Goal: Information Seeking & Learning: Learn about a topic

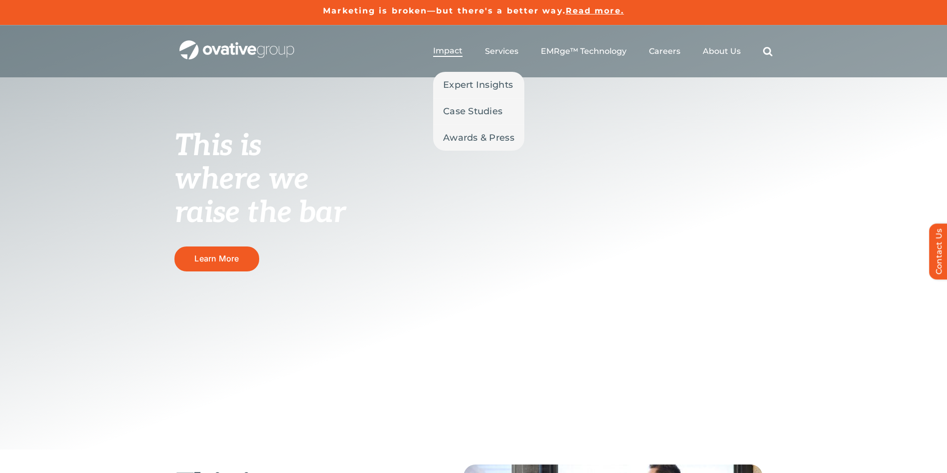
click at [451, 46] on span "Impact" at bounding box center [447, 51] width 29 height 10
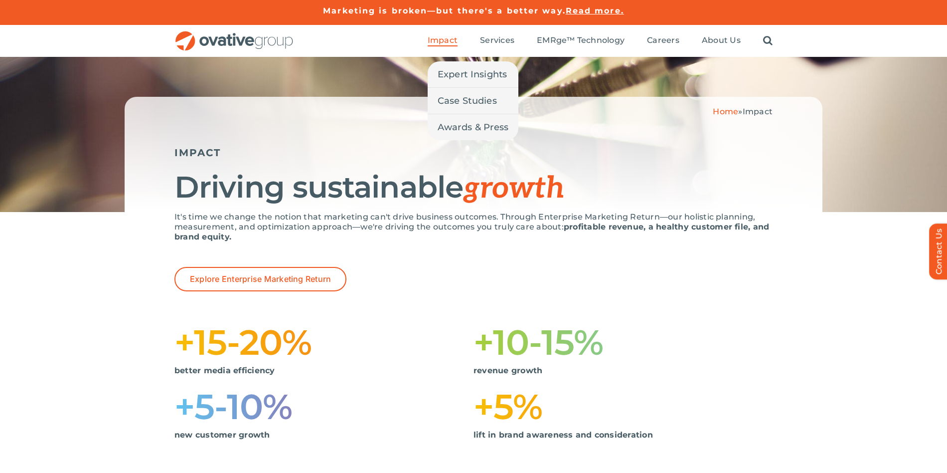
click at [444, 41] on span "Impact" at bounding box center [443, 40] width 30 height 10
click at [453, 72] on span "Expert Insights" at bounding box center [473, 74] width 70 height 14
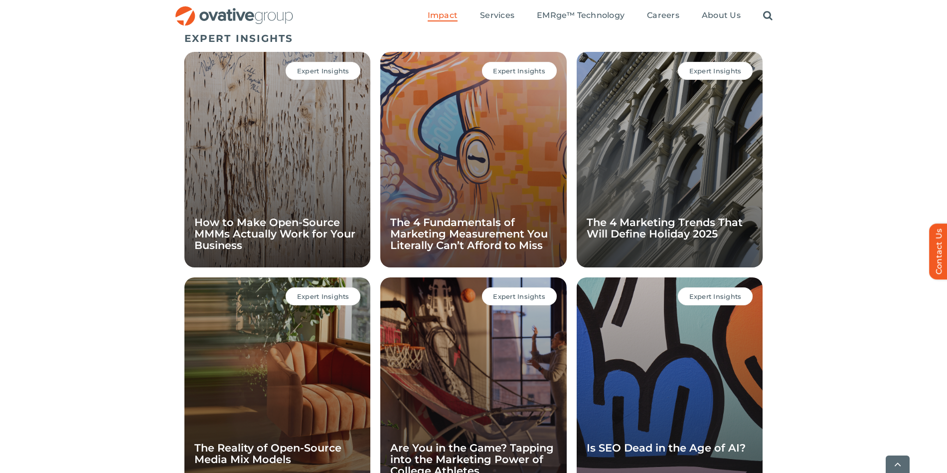
scroll to position [687, 0]
click at [88, 227] on div "EXPERT INSIGHTS Expert Insights How to Make Open-Source MMMs Actually Work for …" at bounding box center [473, 274] width 947 height 495
click at [255, 138] on div "Expert Insights How to Make Open-Source MMMs Actually Work for Your Business" at bounding box center [278, 158] width 186 height 215
click at [228, 230] on link "How to Make Open-Source MMMs Actually Work for Your Business" at bounding box center [274, 232] width 161 height 35
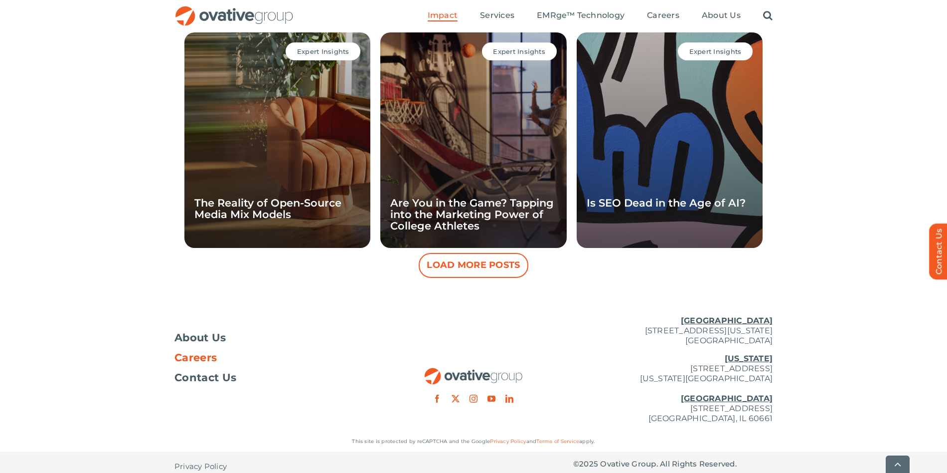
scroll to position [940, 0]
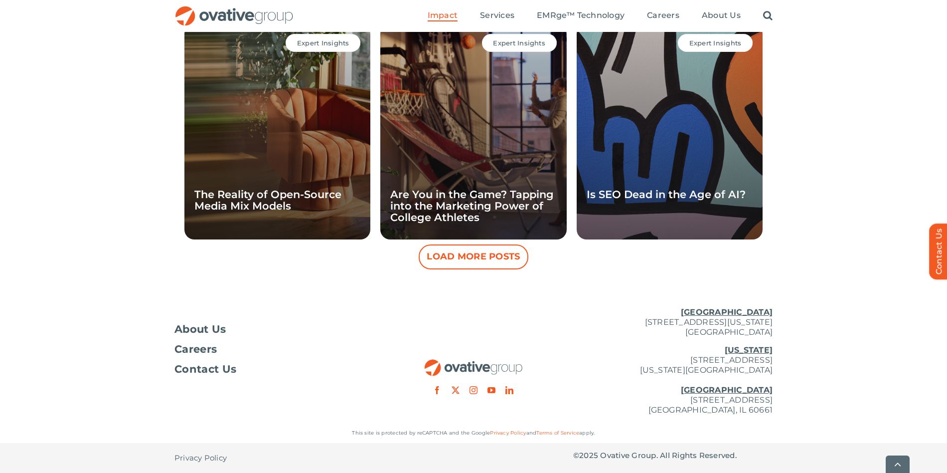
click at [478, 256] on button "Load More Posts" at bounding box center [474, 256] width 110 height 25
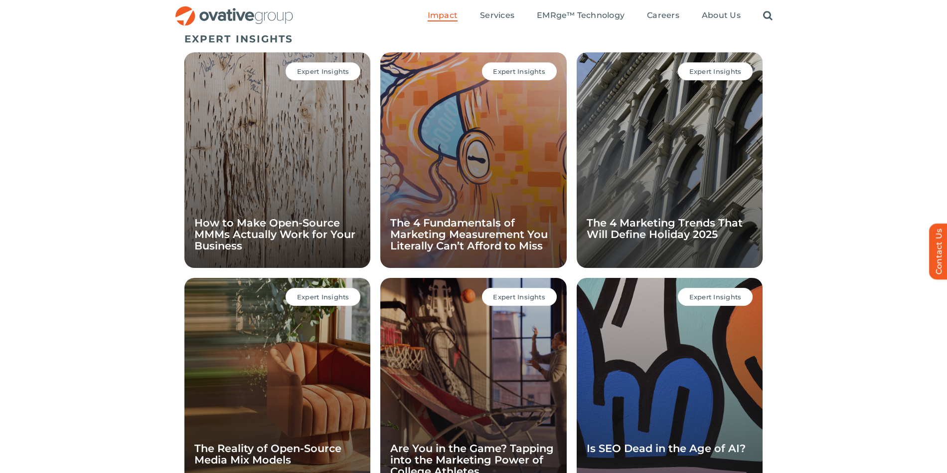
scroll to position [685, 0]
